Goal: Use online tool/utility: Utilize a website feature to perform a specific function

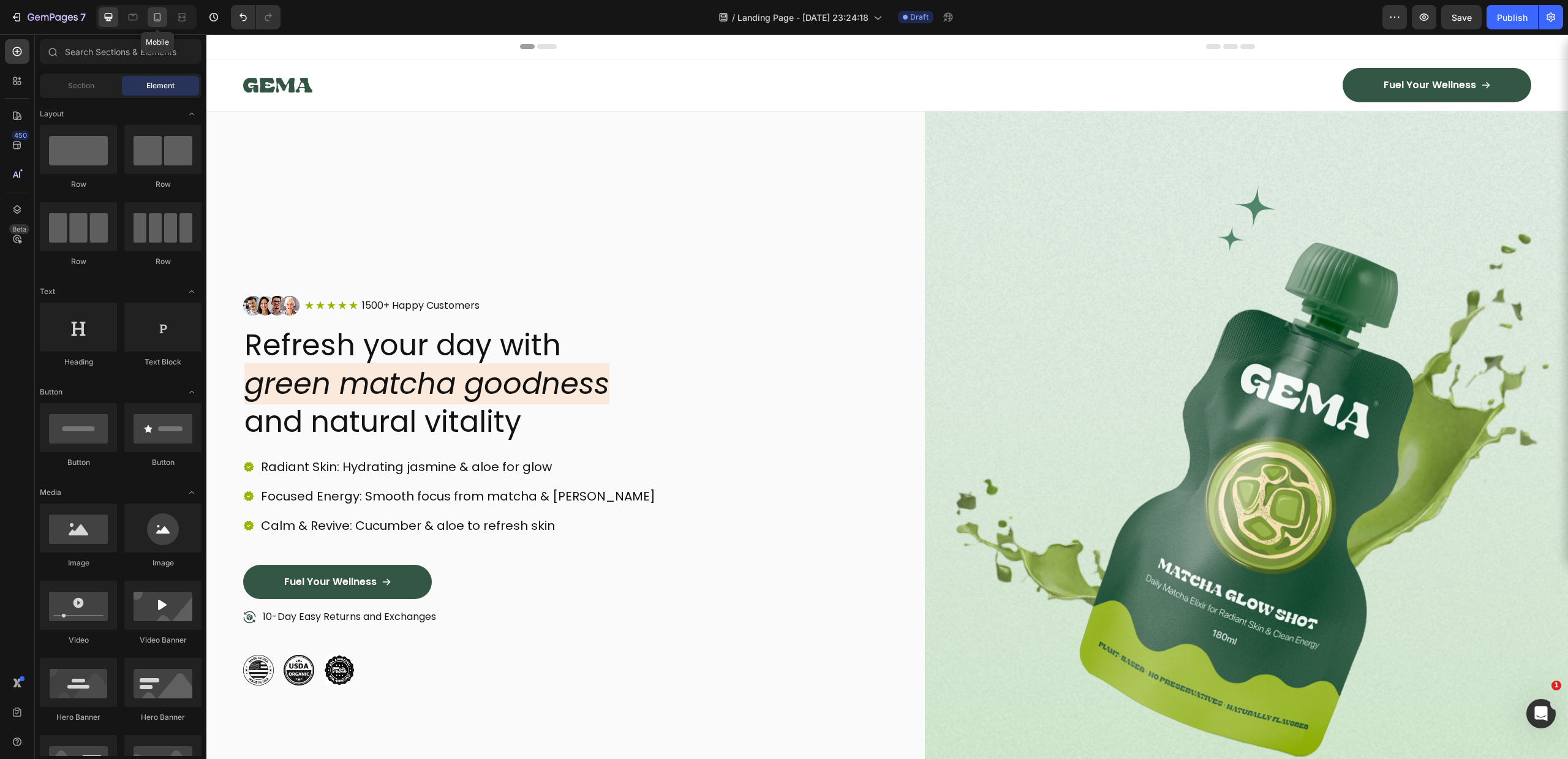
drag, startPoint x: 160, startPoint y: 20, endPoint x: 138, endPoint y: 29, distance: 23.8
click at [159, 20] on icon at bounding box center [157, 17] width 6 height 8
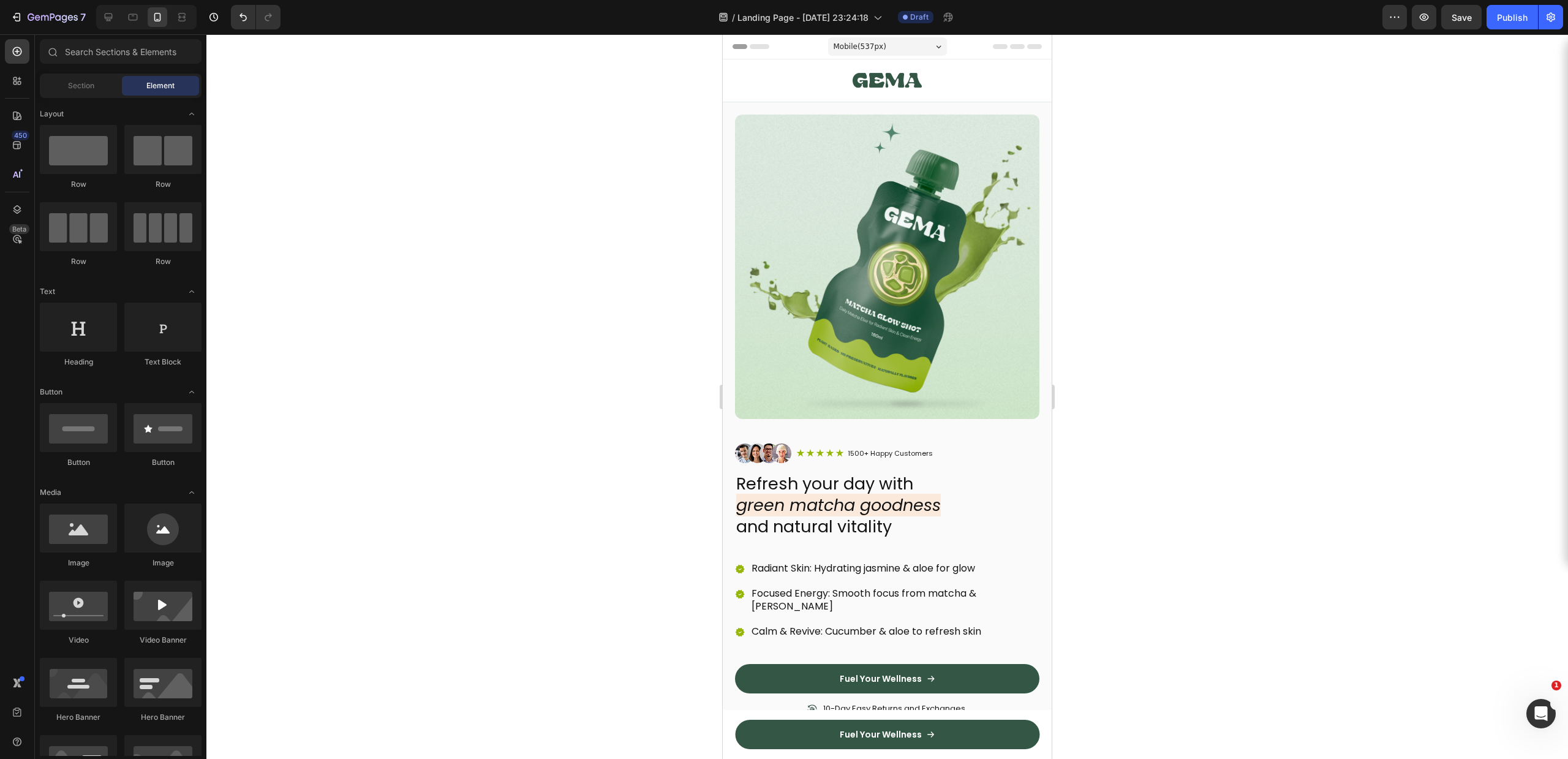
click at [968, 84] on div at bounding box center [887, 80] width 305 height 33
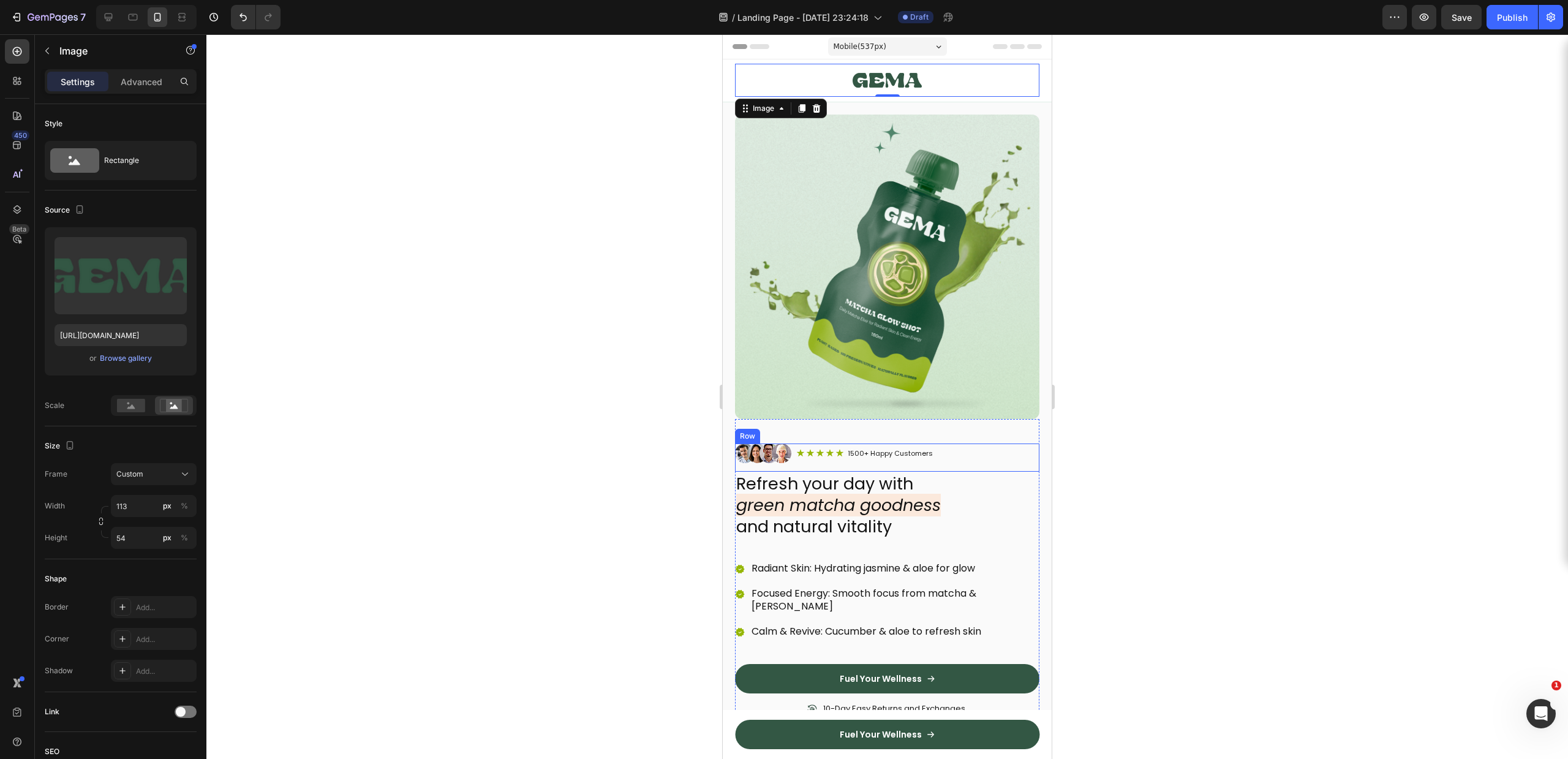
click at [901, 454] on div "Image Icon Icon Icon Icon Icon Icon List 1500+ Happy Customers Text Block Row R…" at bounding box center [887, 457] width 305 height 29
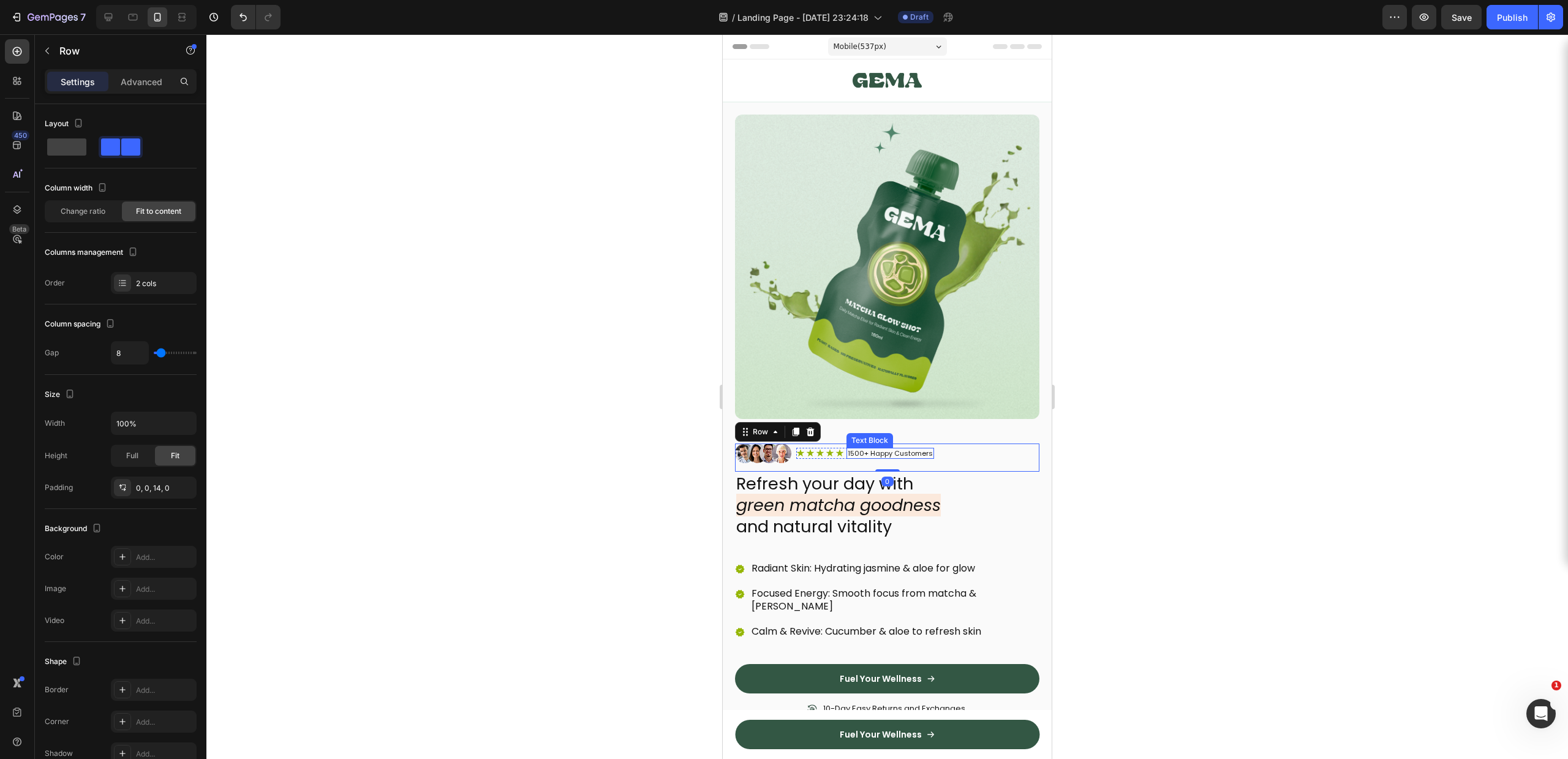
click at [893, 449] on p "1500+ Happy Customers" at bounding box center [890, 452] width 85 height 8
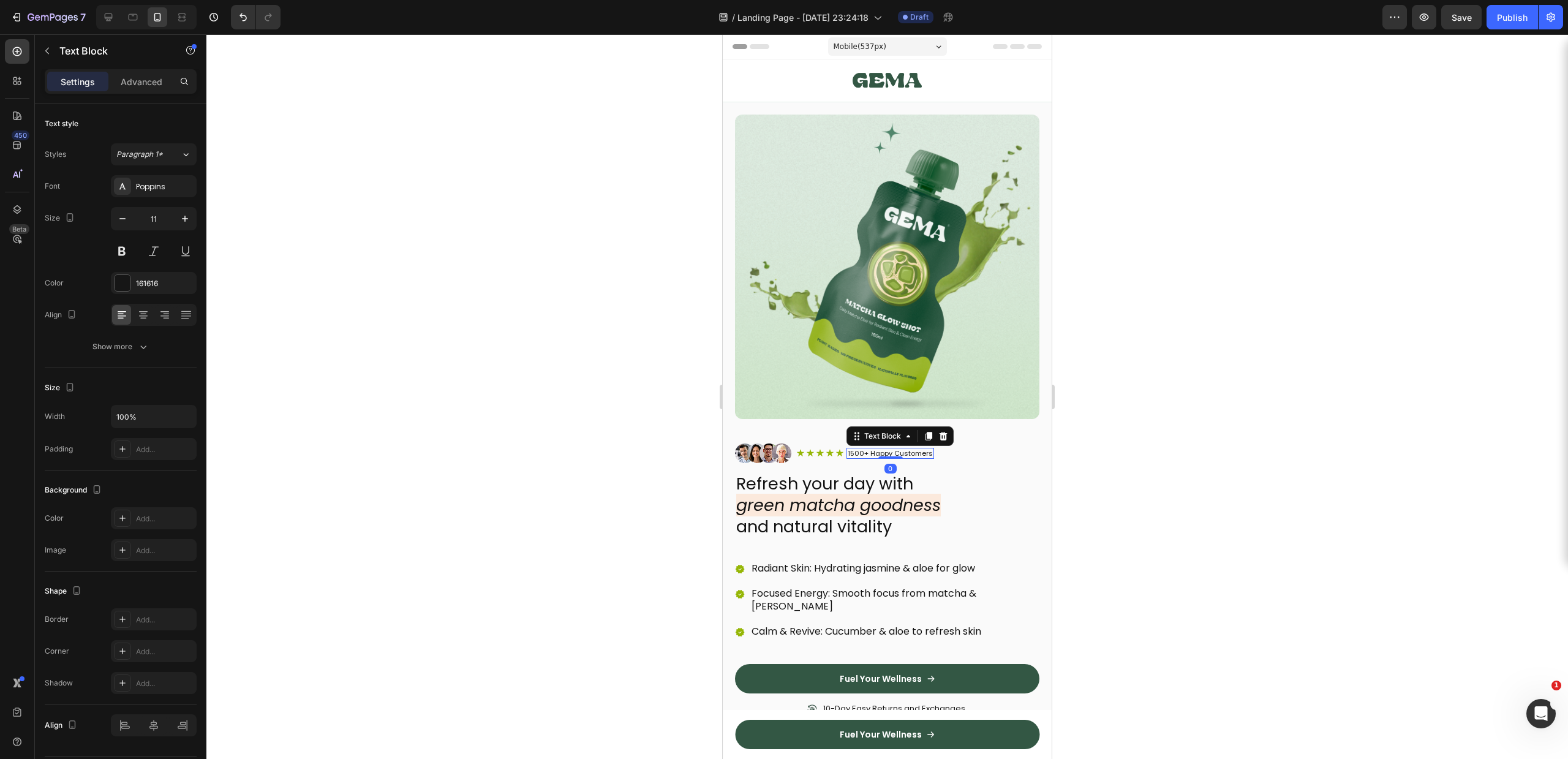
click at [1204, 409] on div at bounding box center [887, 396] width 1362 height 725
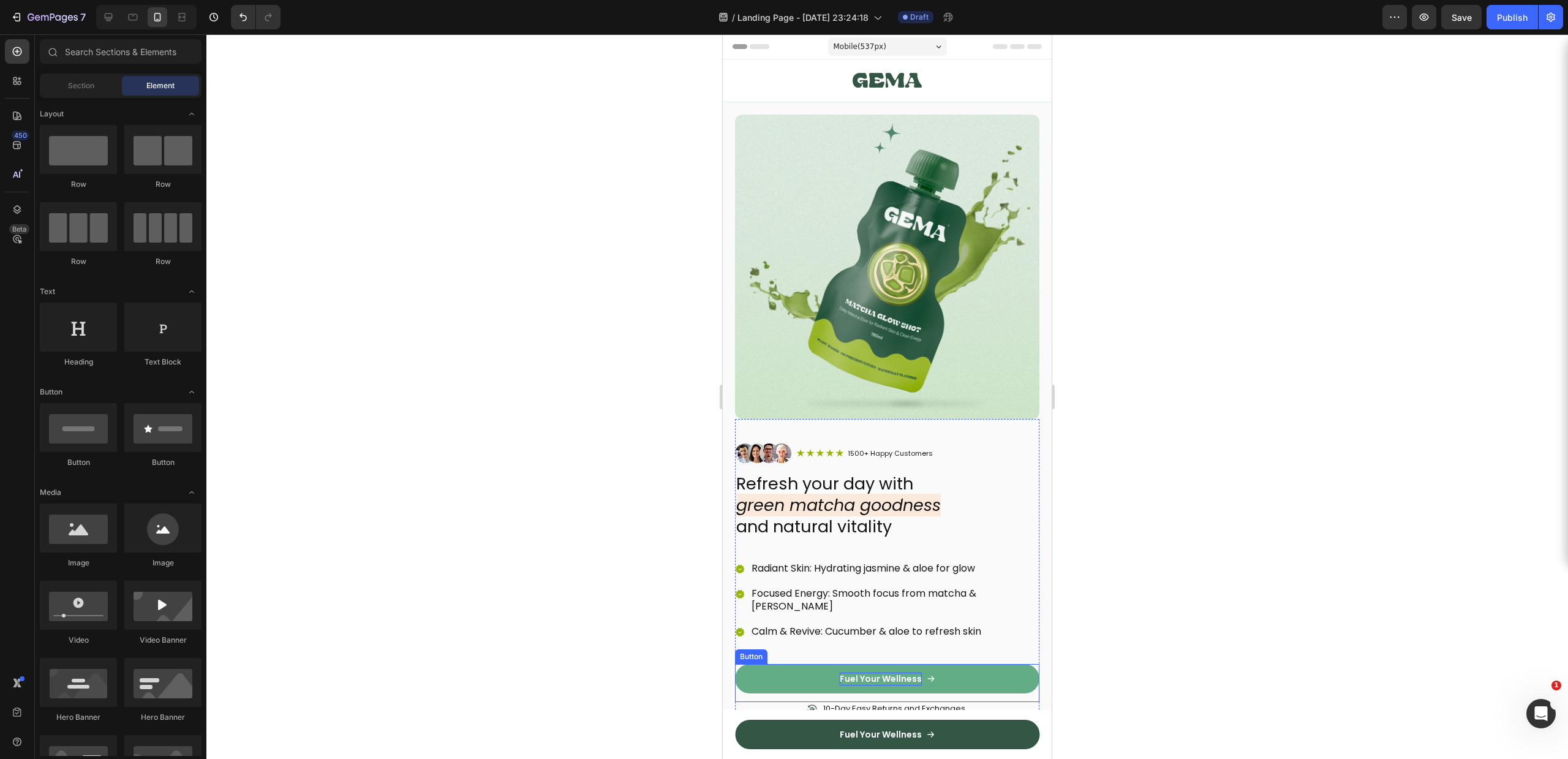
click at [851, 672] on p "Fuel Your Wellness" at bounding box center [881, 679] width 82 height 13
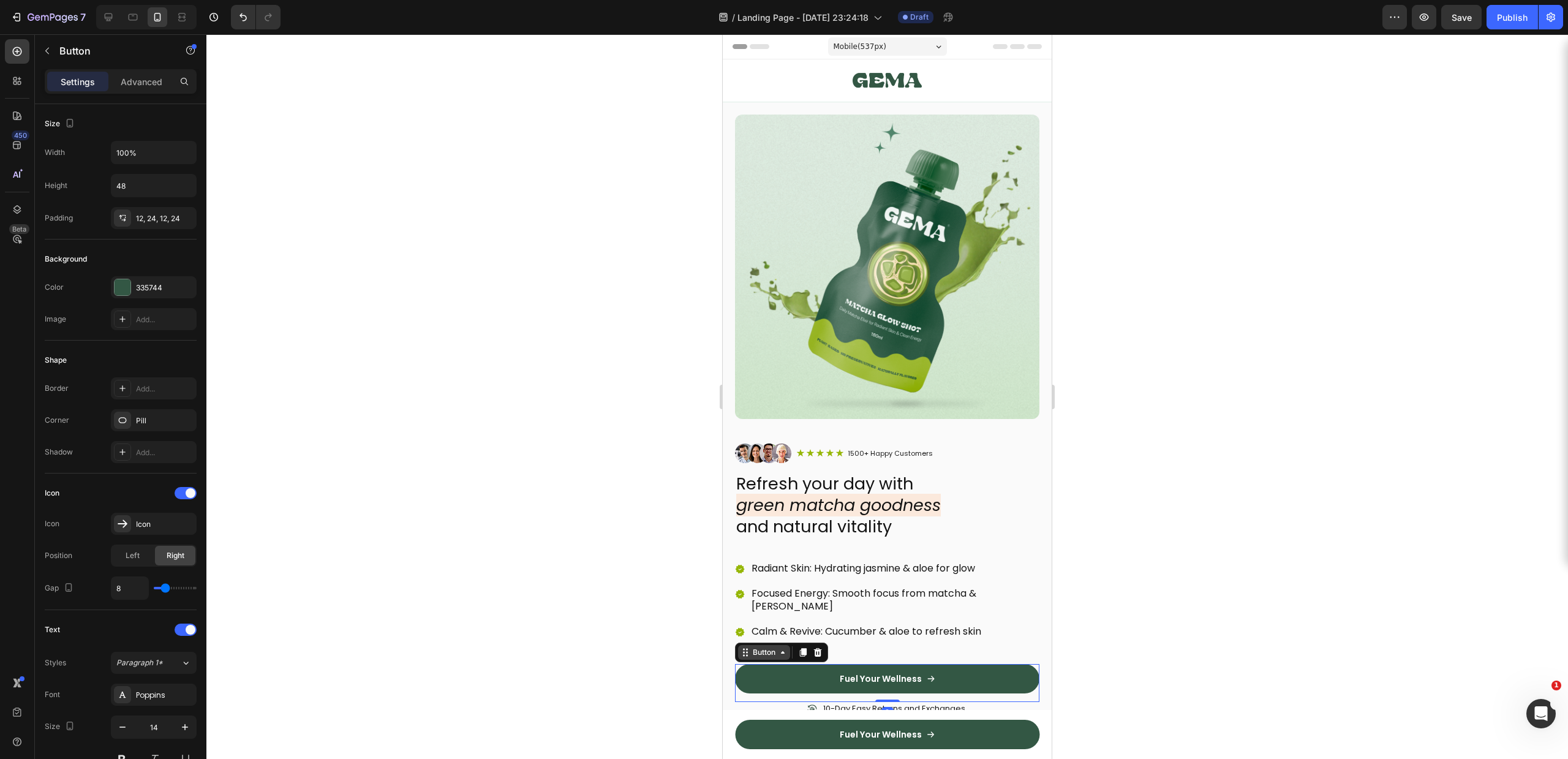
click at [775, 647] on div "Button" at bounding box center [765, 653] width 28 height 11
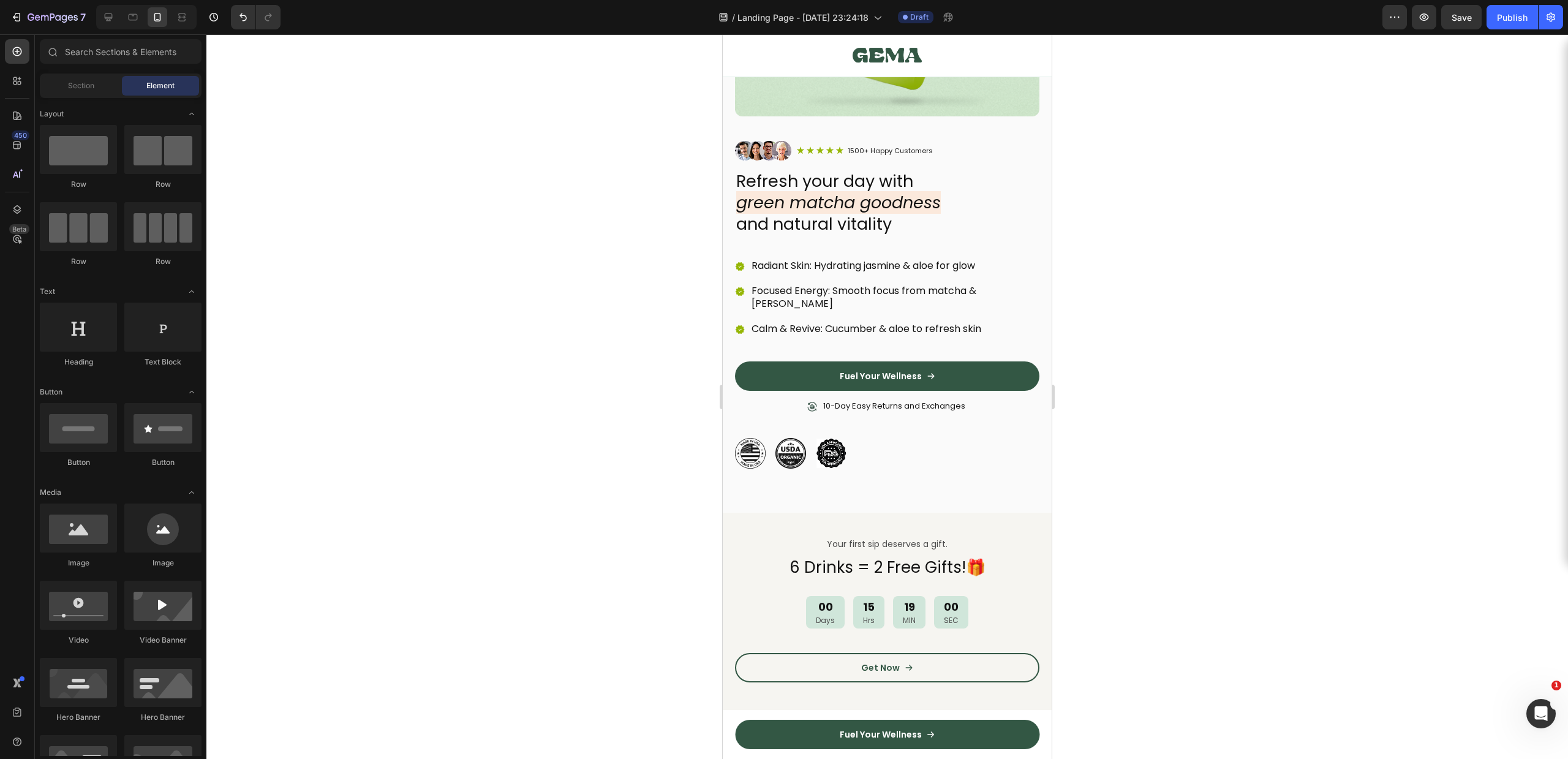
scroll to position [318, 0]
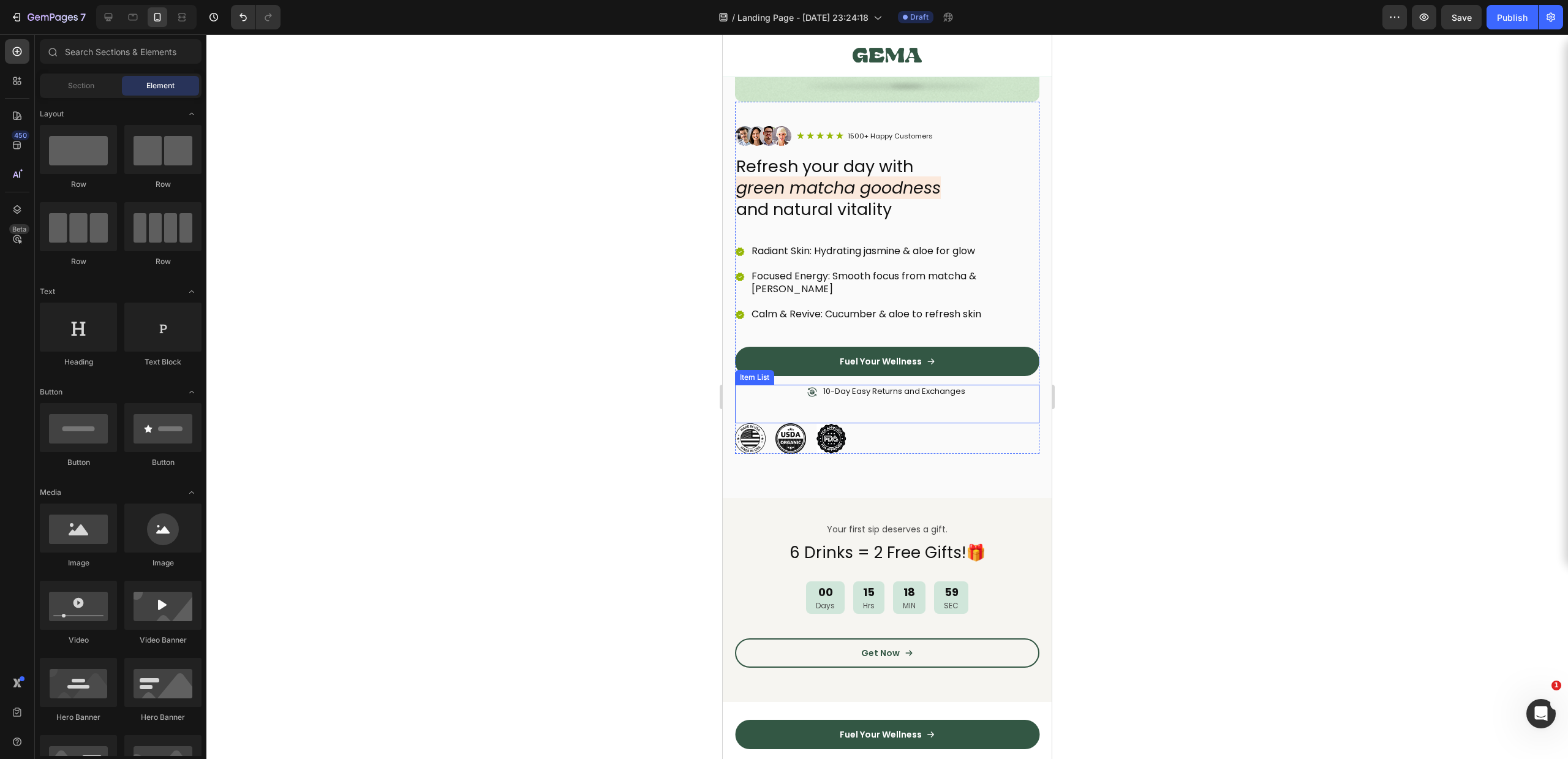
click at [899, 387] on p "10-Day Easy Returns and Exchanges" at bounding box center [895, 392] width 142 height 10
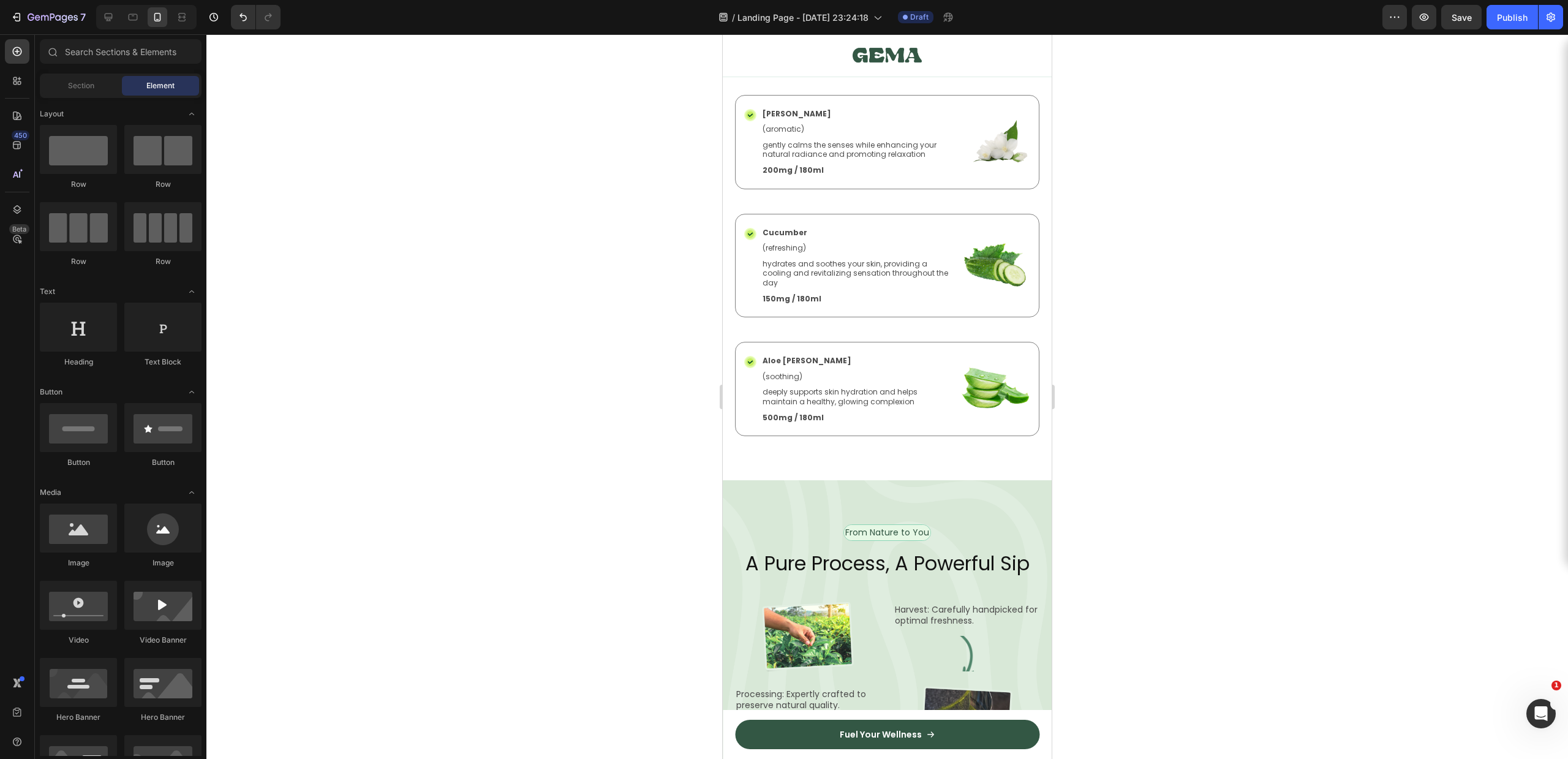
scroll to position [1980, 0]
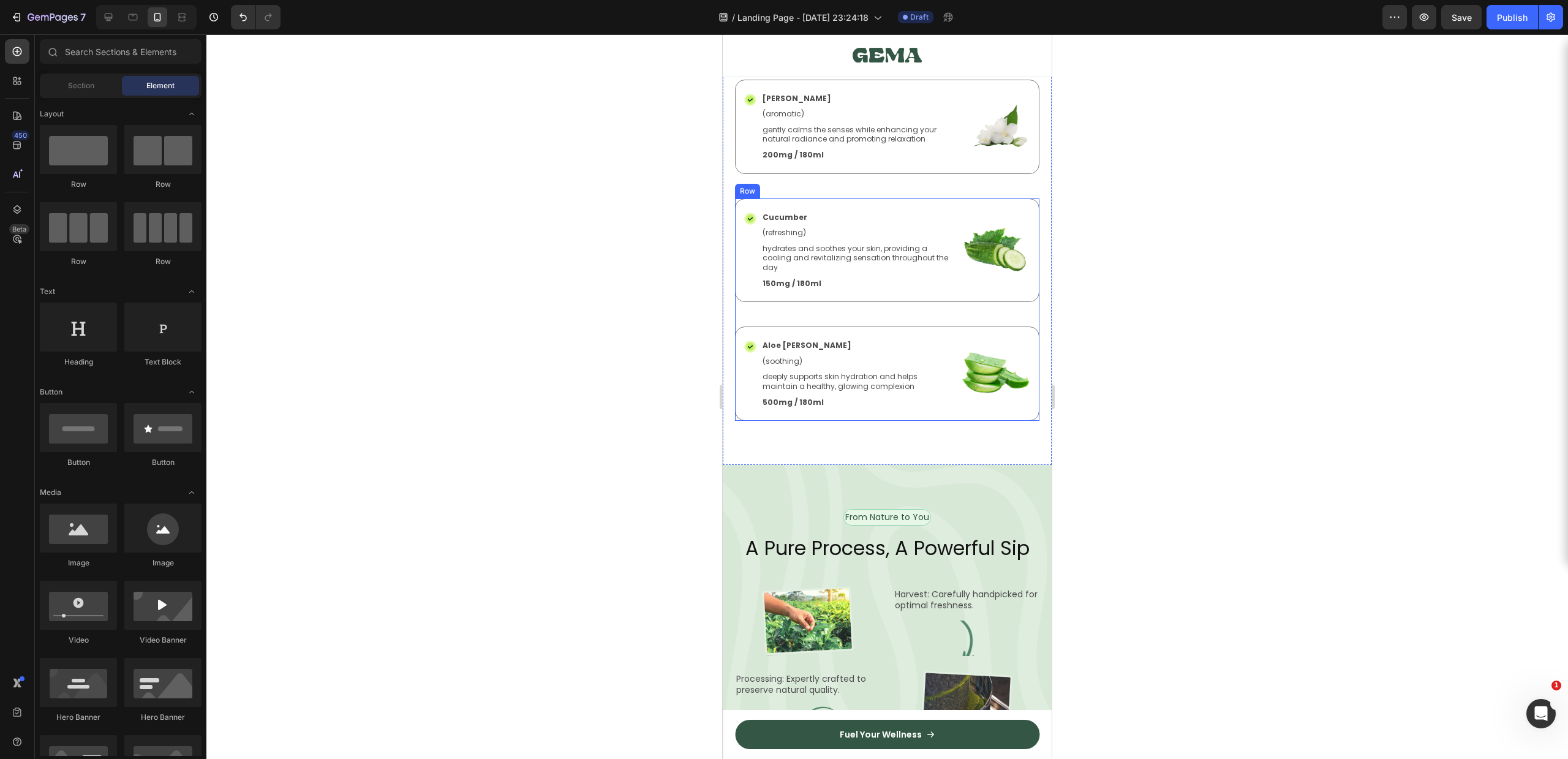
click at [981, 259] on img at bounding box center [995, 250] width 70 height 78
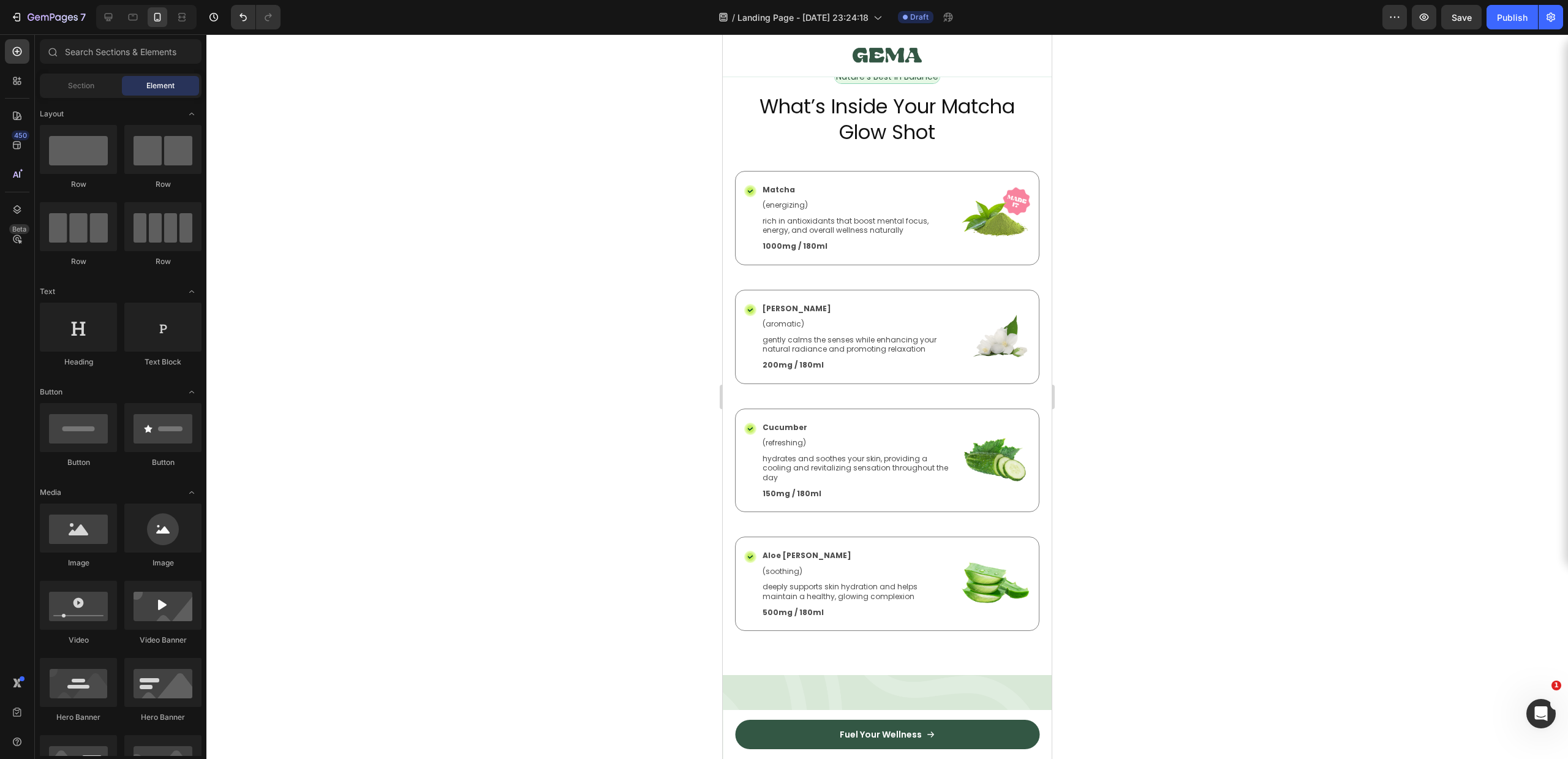
scroll to position [1721, 0]
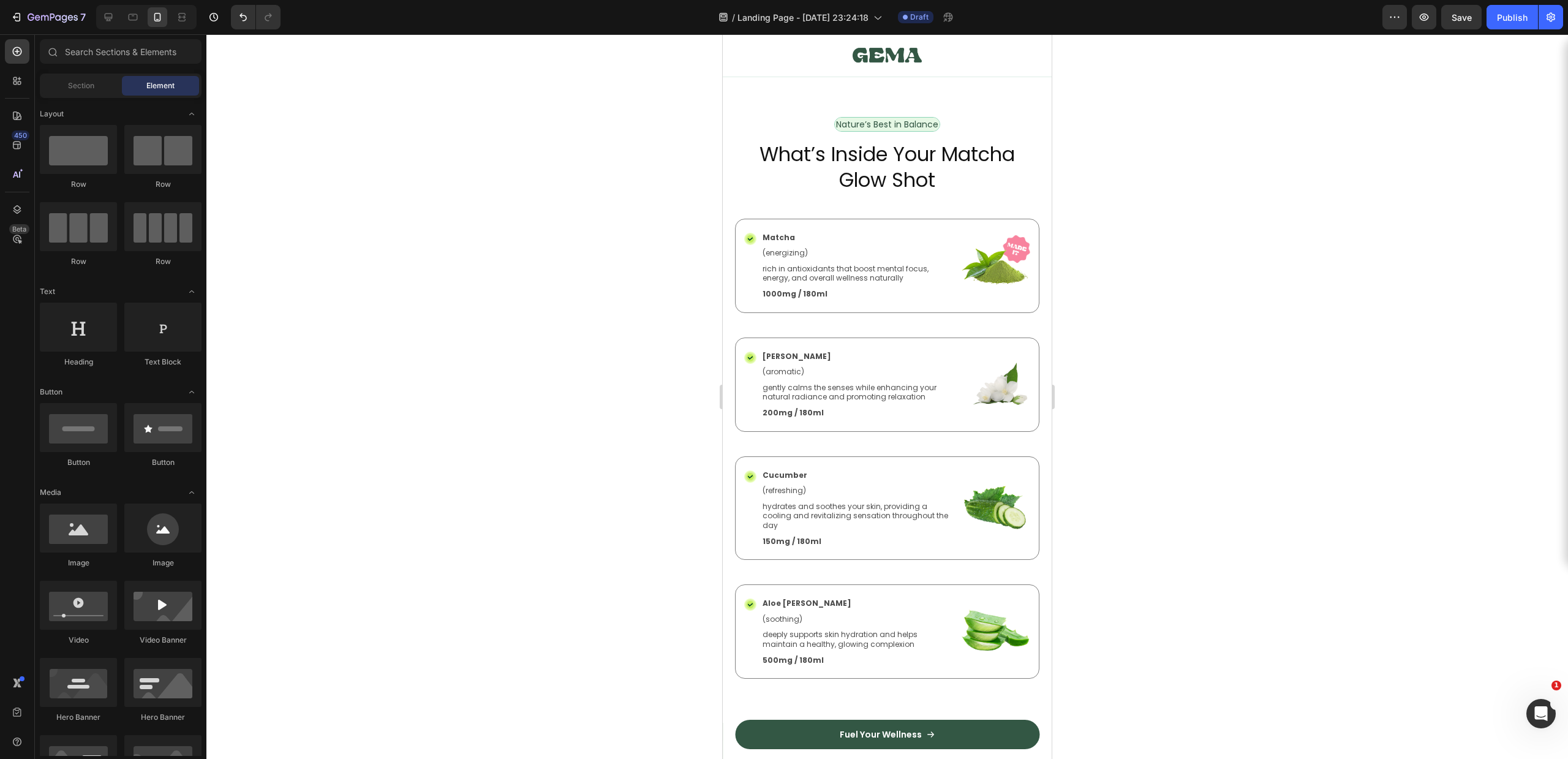
click at [996, 277] on img at bounding box center [995, 266] width 70 height 68
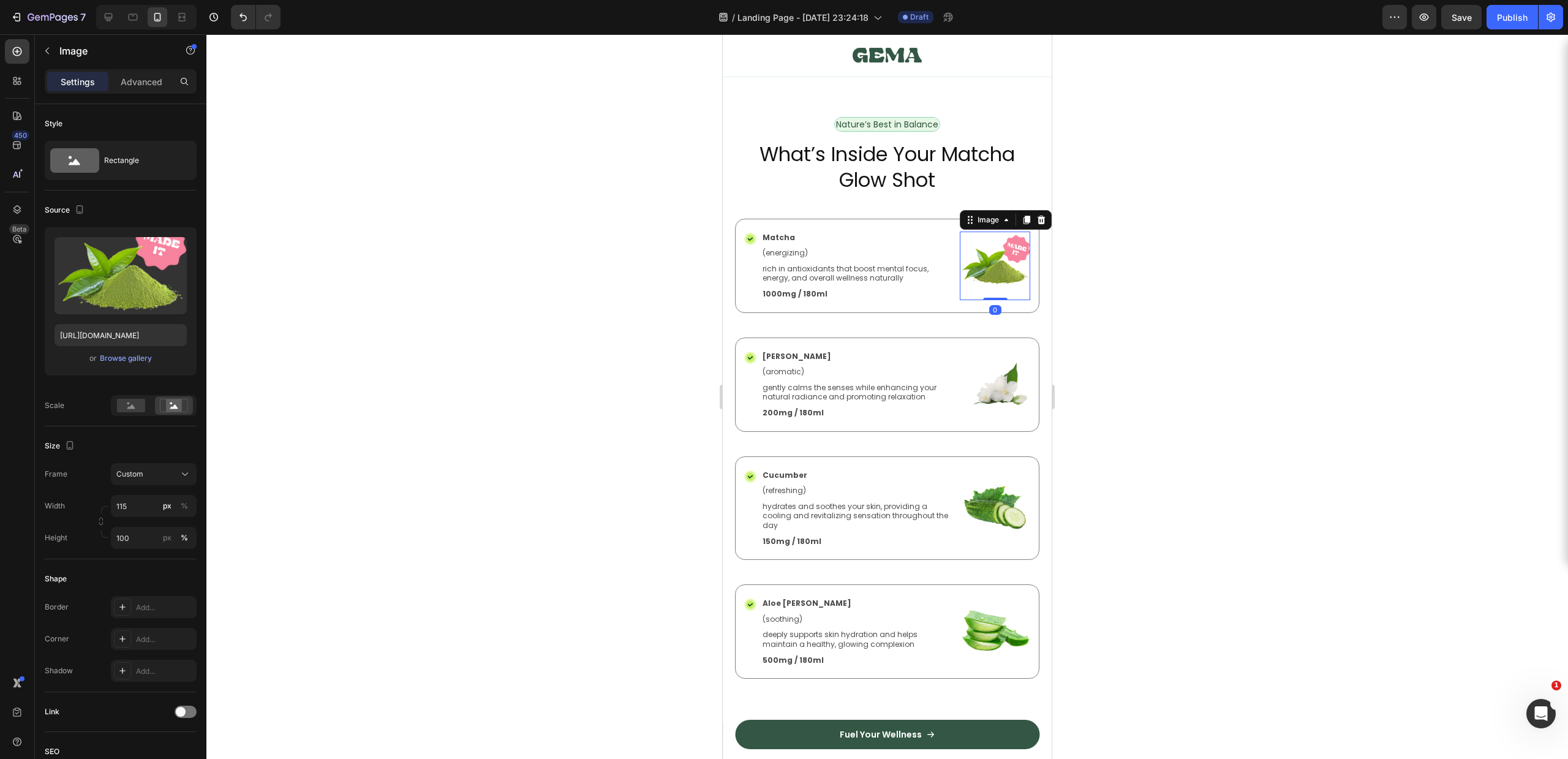
click at [1000, 265] on img at bounding box center [995, 266] width 70 height 68
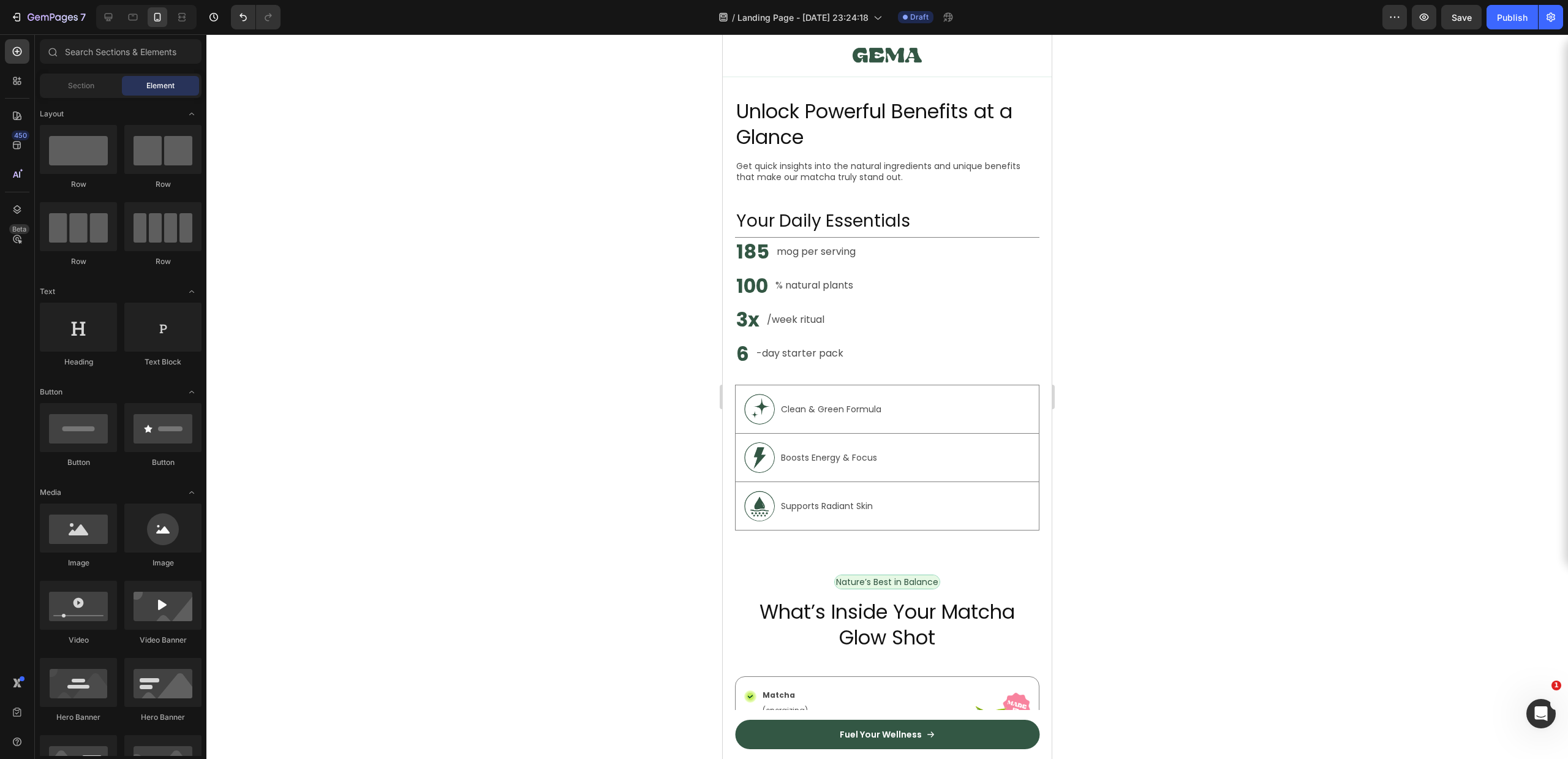
scroll to position [1259, 0]
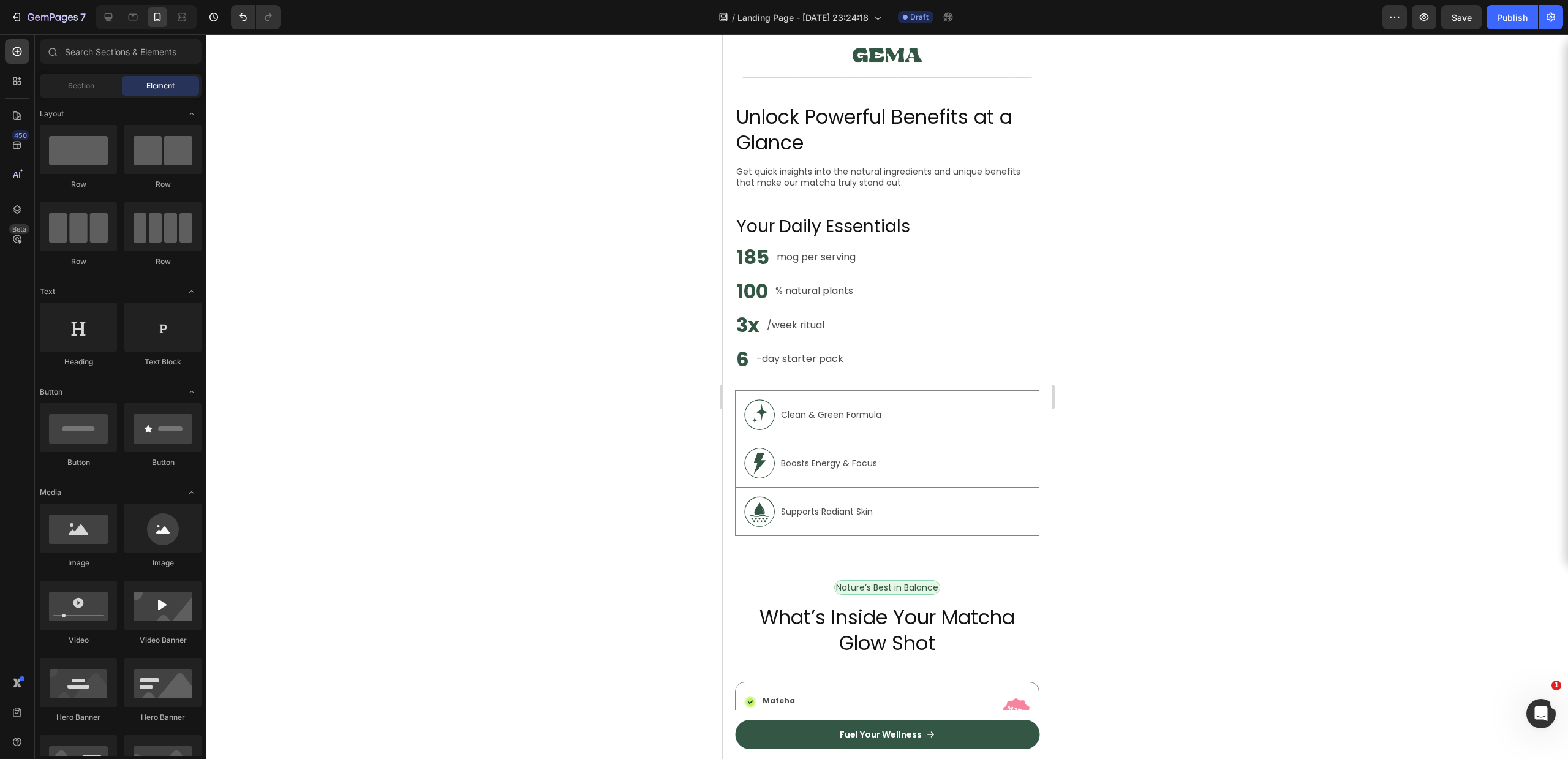
click at [795, 283] on p "% natural plants" at bounding box center [814, 291] width 78 height 15
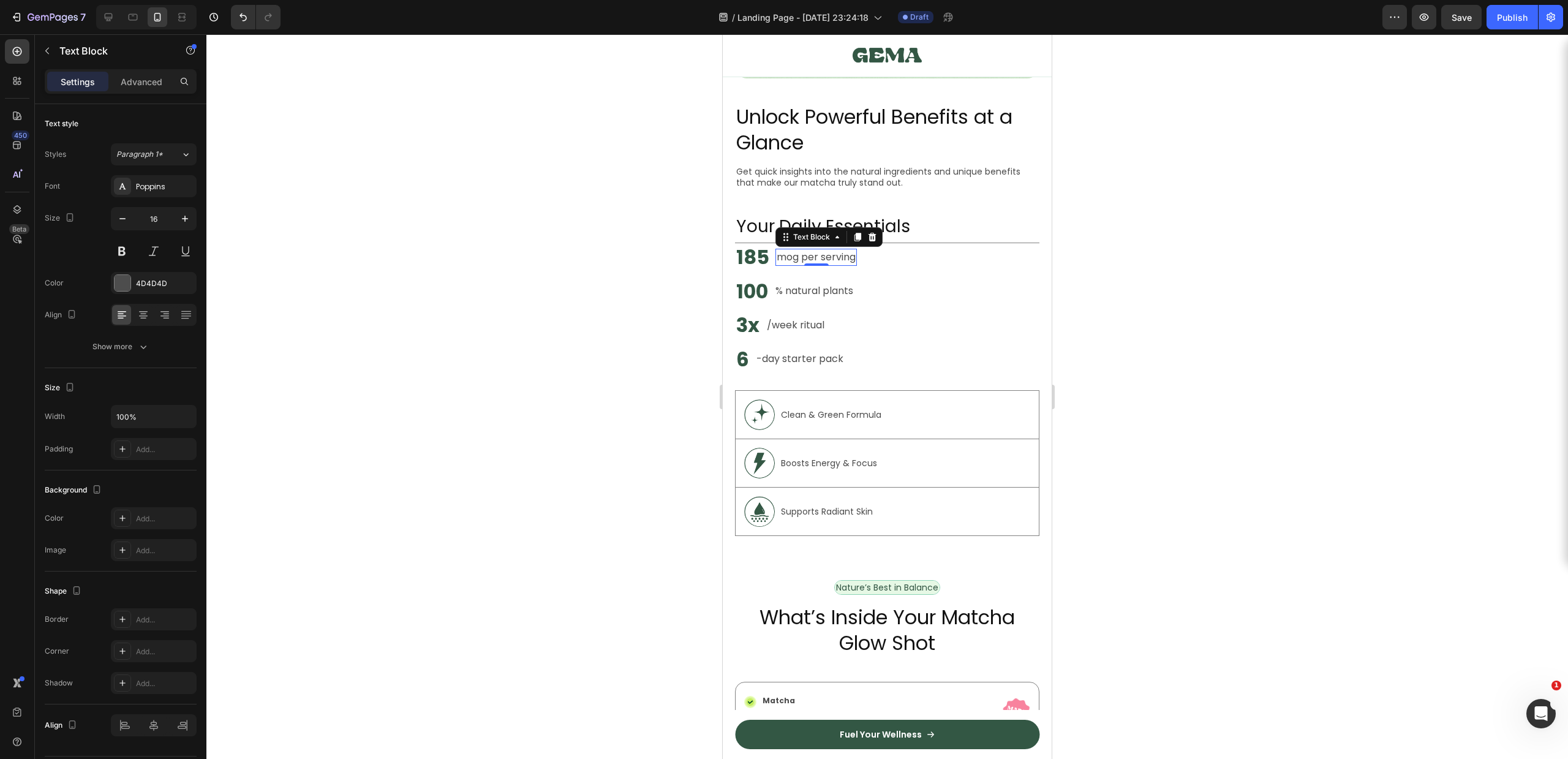
click at [803, 250] on p "mog per serving" at bounding box center [816, 258] width 79 height 15
click at [764, 214] on h2 "Your Daily Essentials" at bounding box center [887, 226] width 305 height 25
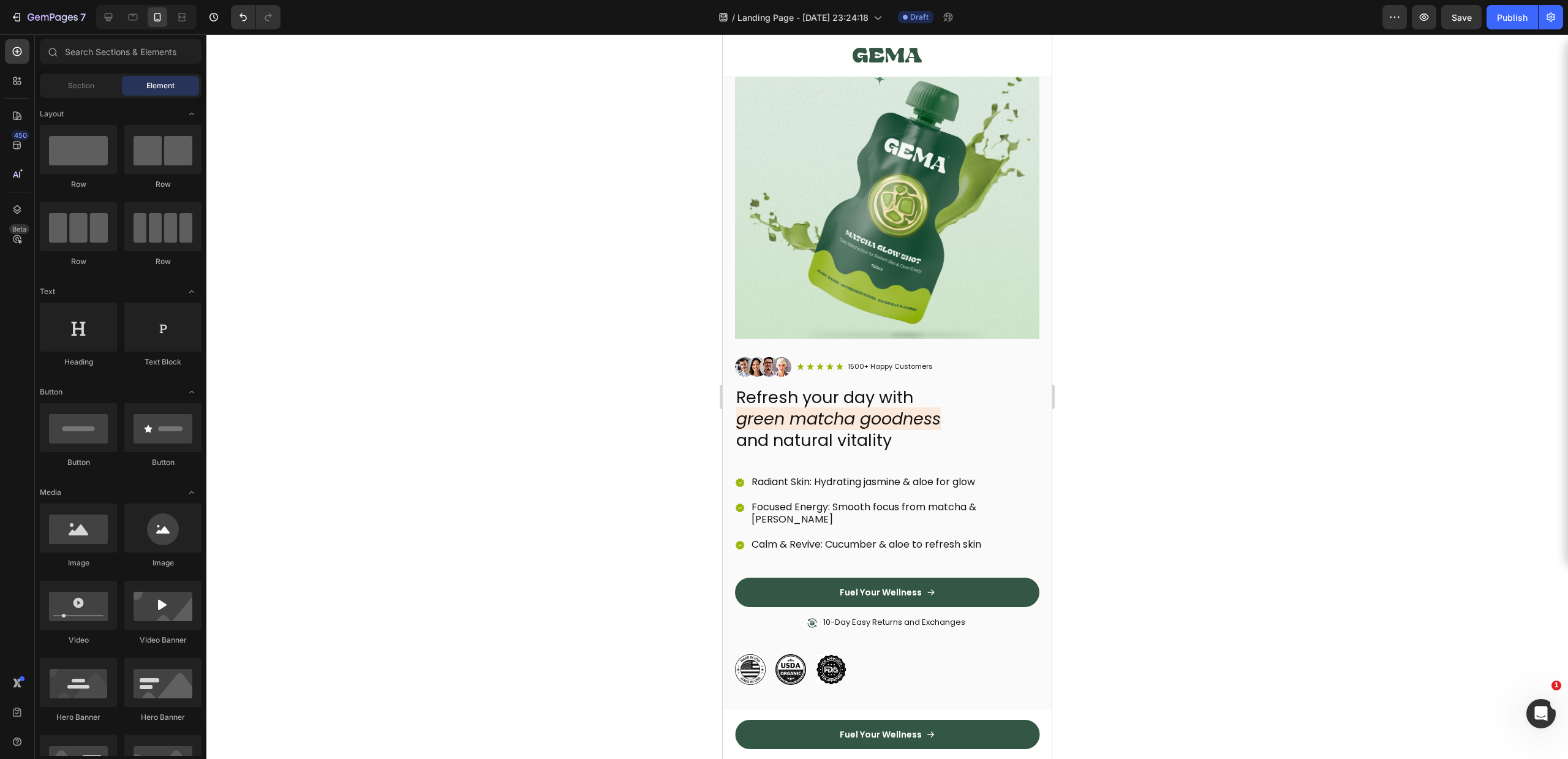
scroll to position [0, 0]
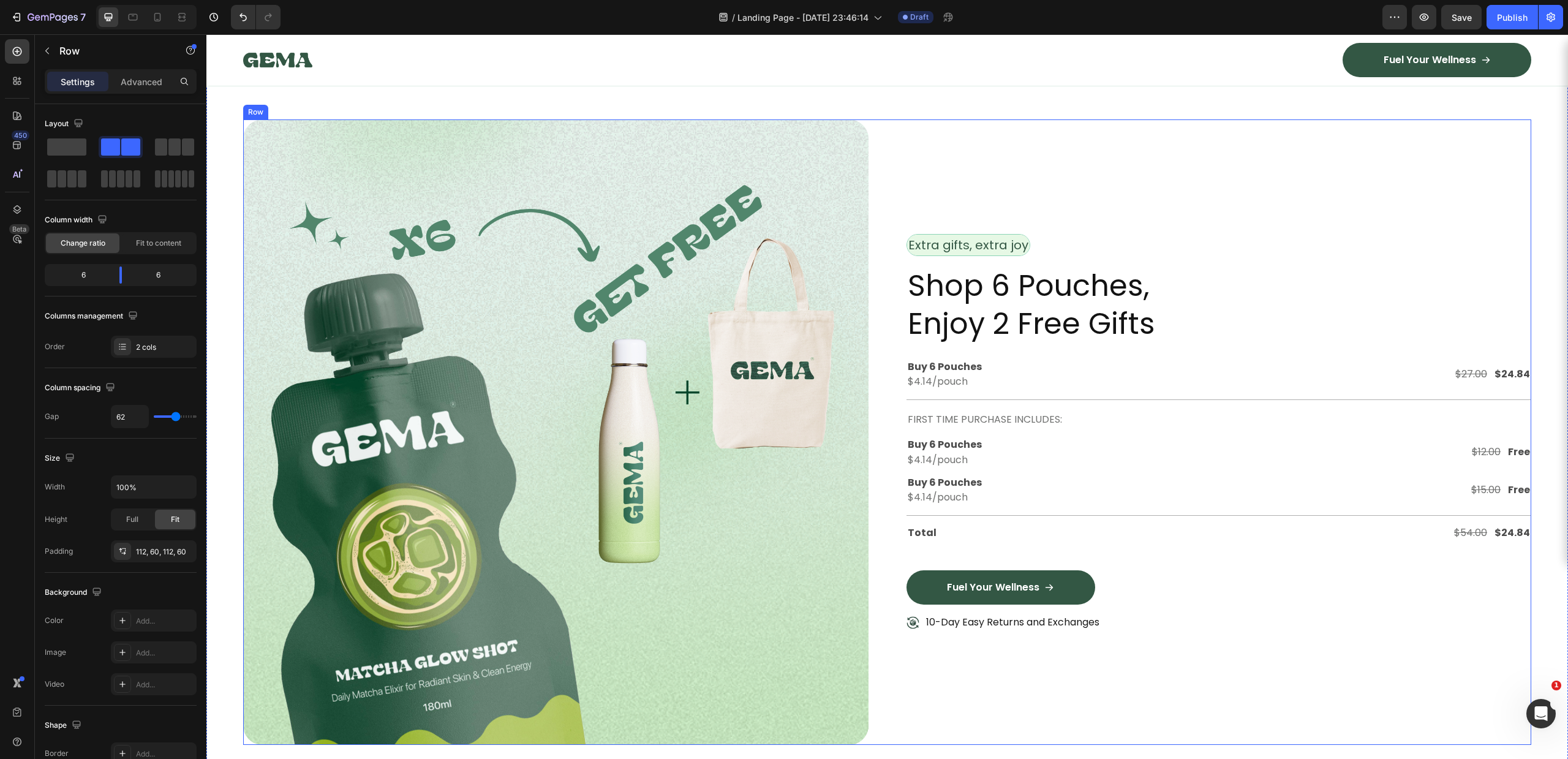
scroll to position [3245, 0]
